Goal: Transaction & Acquisition: Purchase product/service

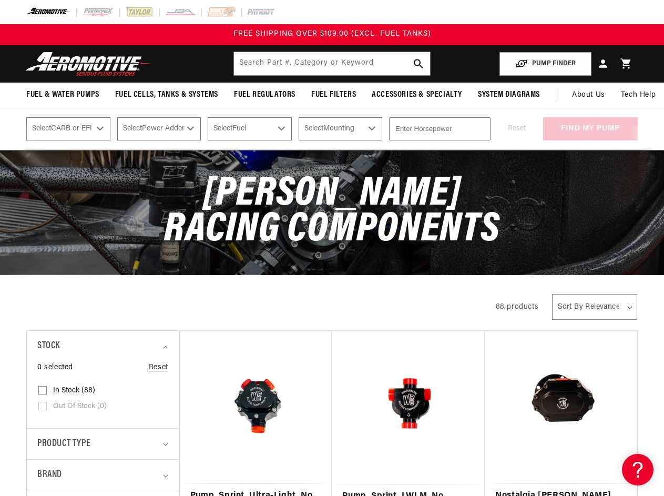
click at [332, 248] on span "[PERSON_NAME] Racing Components" at bounding box center [332, 212] width 336 height 77
click at [332, 64] on input "text" at bounding box center [332, 63] width 196 height 23
click at [63, 95] on span "Fuel & Water Pumps" at bounding box center [62, 94] width 73 height 11
click at [167, 95] on span "Fuel Cells, Tanks & Systems" at bounding box center [166, 94] width 103 height 11
click at [265, 95] on span "Fuel Regulators" at bounding box center [265, 94] width 62 height 11
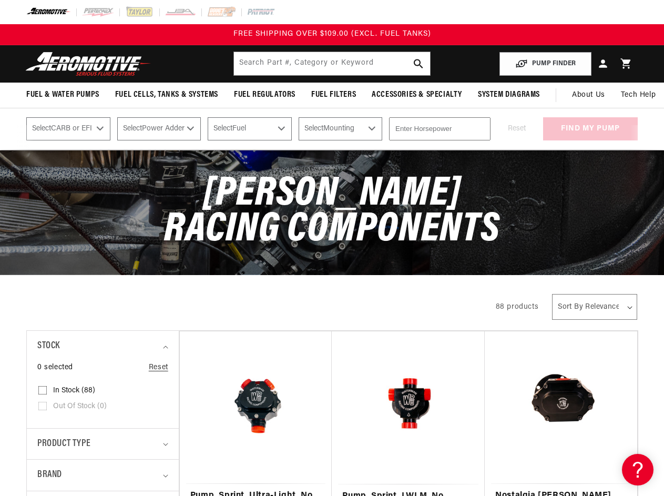
click at [333, 95] on span "Fuel Filters" at bounding box center [333, 94] width 45 height 11
